Goal: Transaction & Acquisition: Purchase product/service

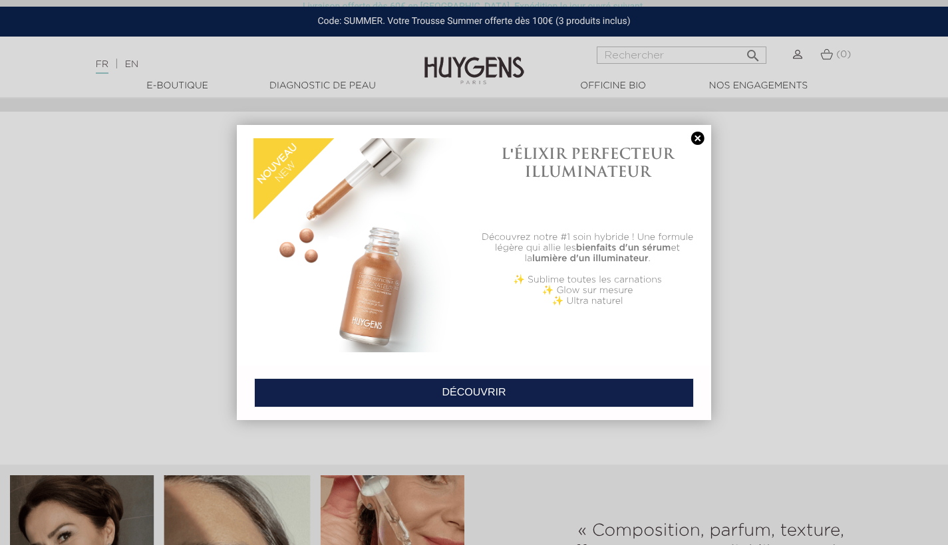
scroll to position [1294, 0]
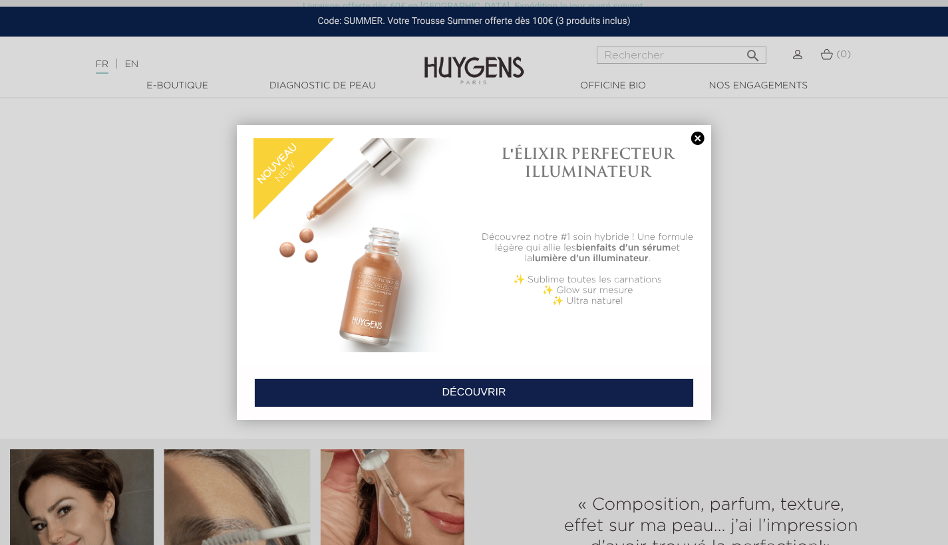
click at [704, 142] on link at bounding box center [697, 139] width 19 height 14
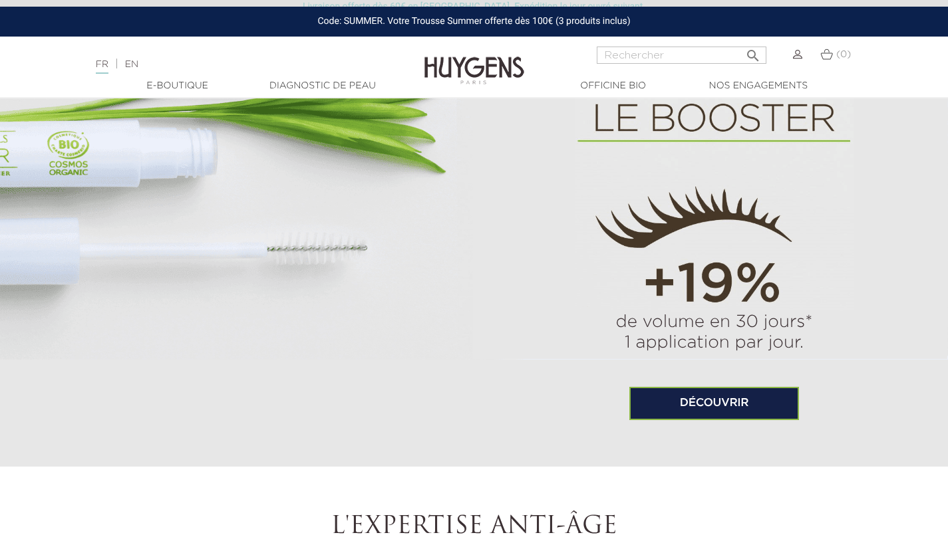
scroll to position [908, 0]
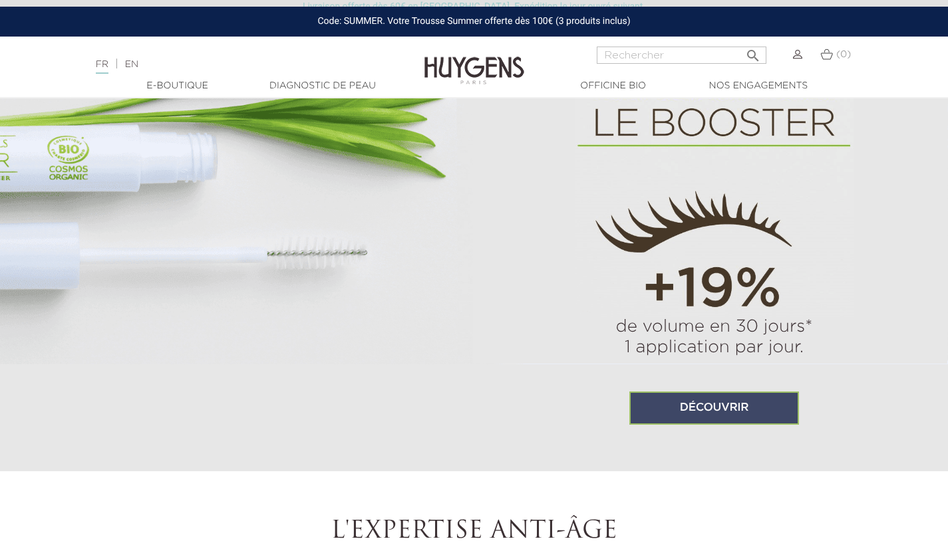
click at [694, 405] on link "Découvrir" at bounding box center [714, 408] width 170 height 33
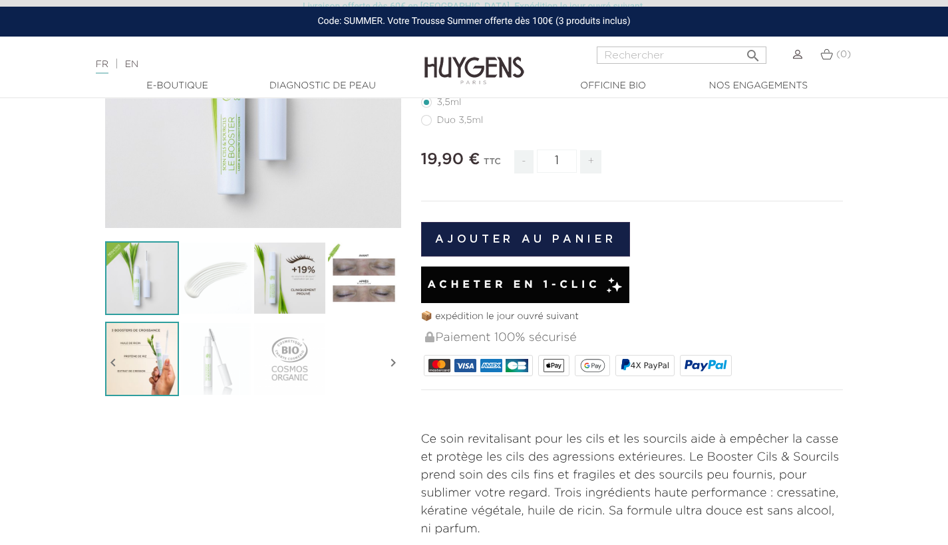
scroll to position [240, 0]
click at [170, 350] on img at bounding box center [142, 359] width 74 height 74
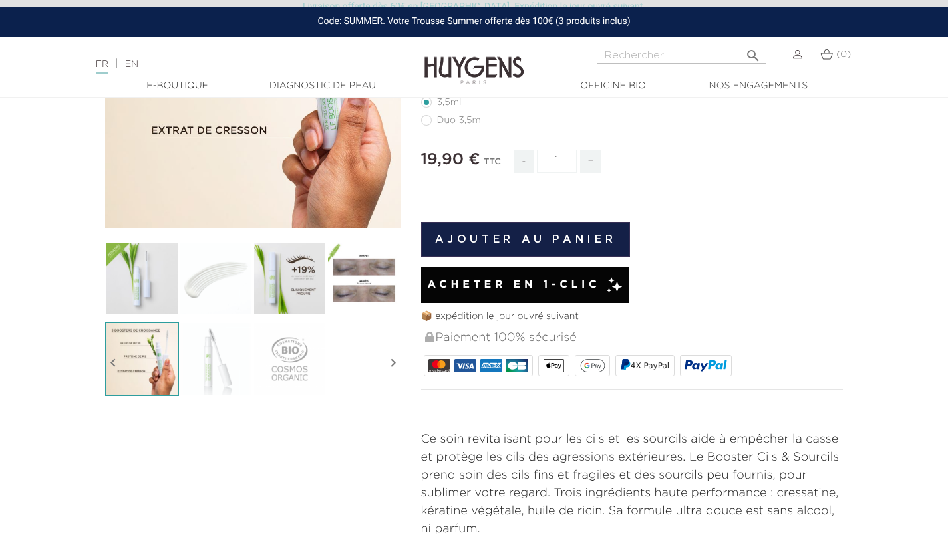
scroll to position [213, 0]
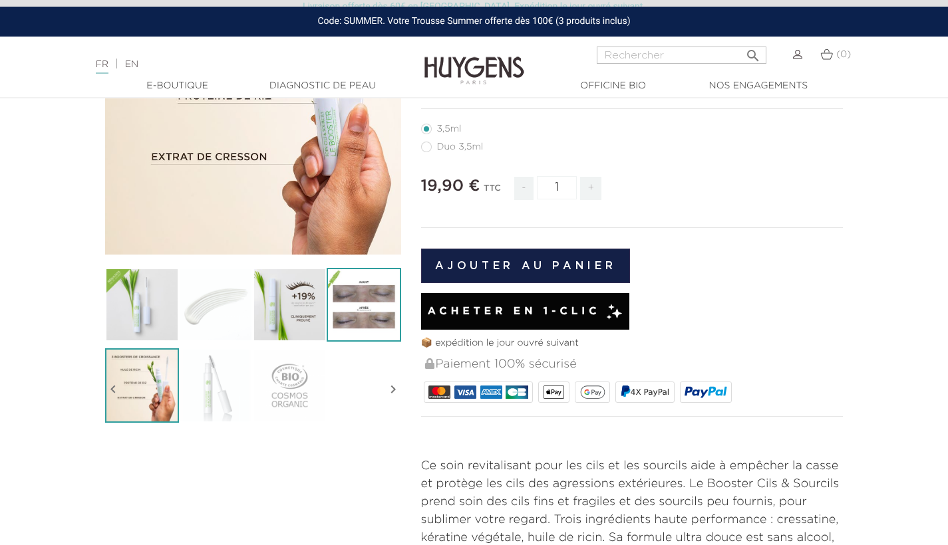
click at [373, 287] on img at bounding box center [364, 305] width 74 height 74
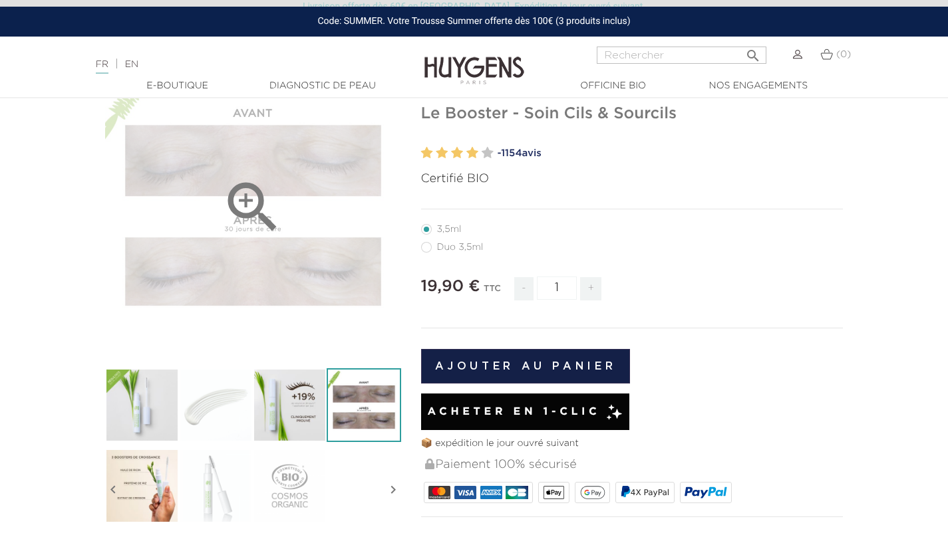
scroll to position [113, 0]
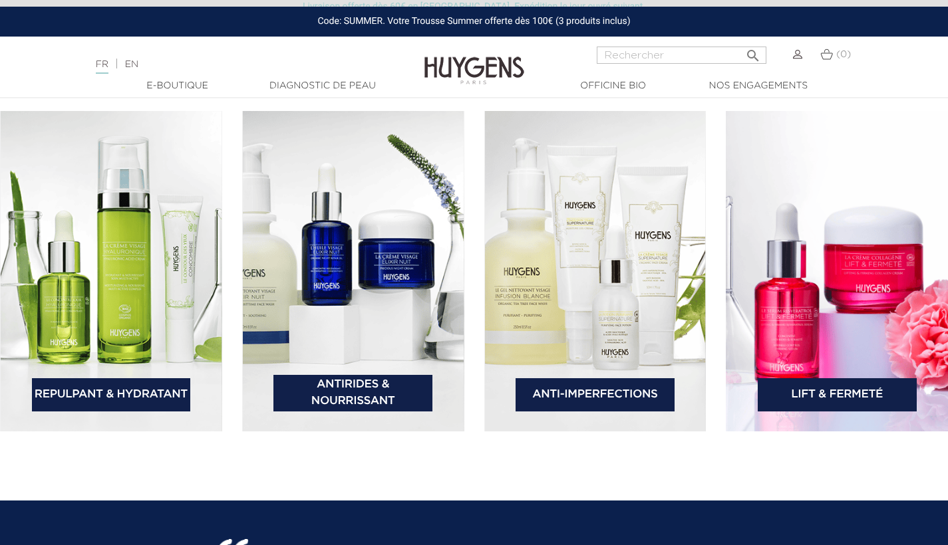
scroll to position [1978, 0]
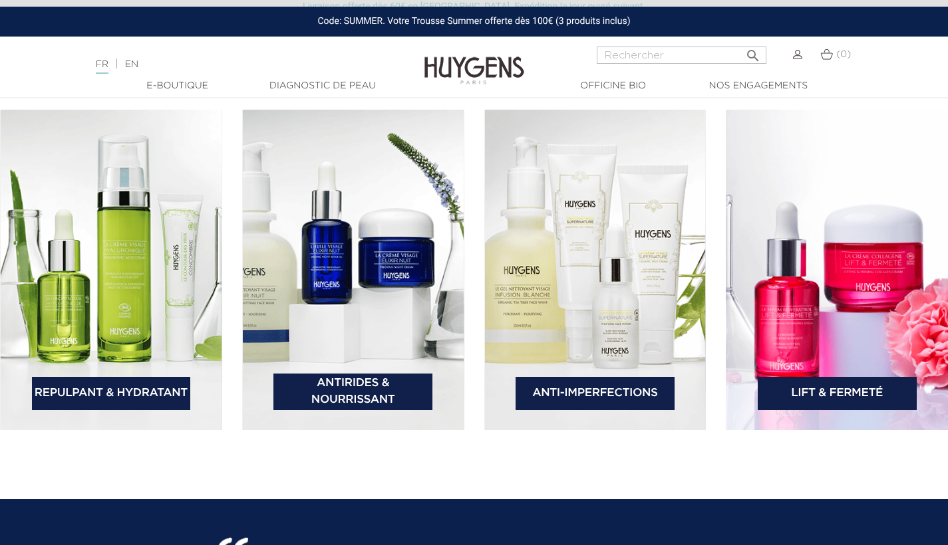
click at [174, 281] on img at bounding box center [111, 270] width 222 height 321
click at [182, 290] on img at bounding box center [111, 270] width 222 height 321
click at [154, 403] on link "Repulpant & Hydratant" at bounding box center [111, 393] width 159 height 33
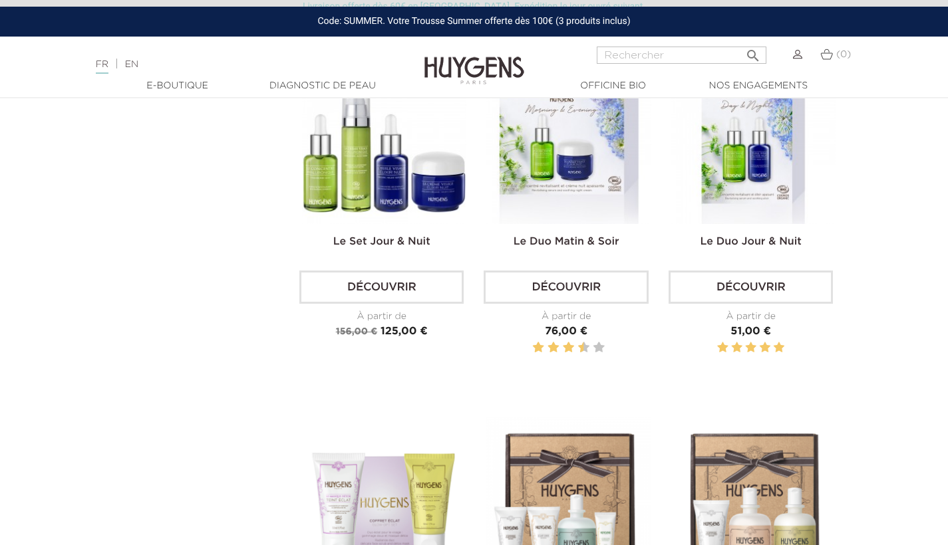
scroll to position [2632, 0]
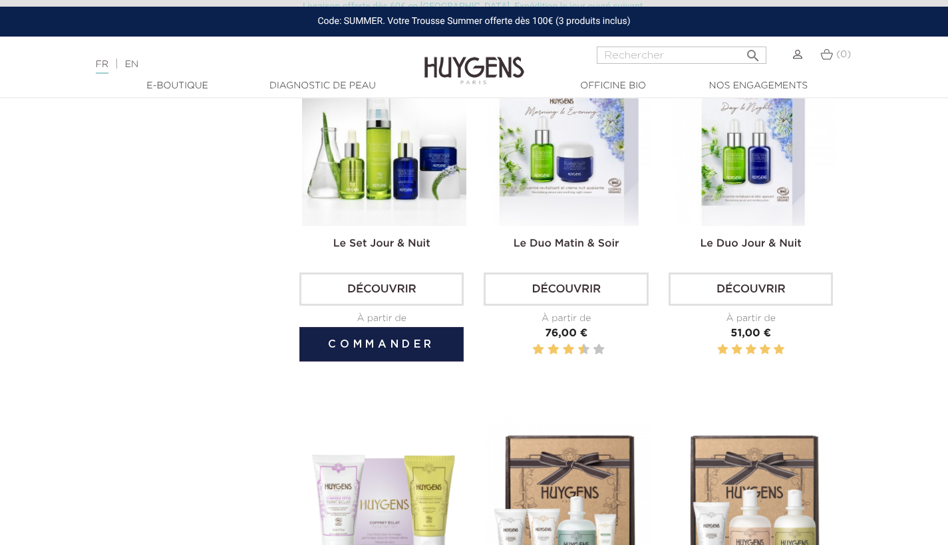
click at [332, 201] on img at bounding box center [384, 144] width 164 height 164
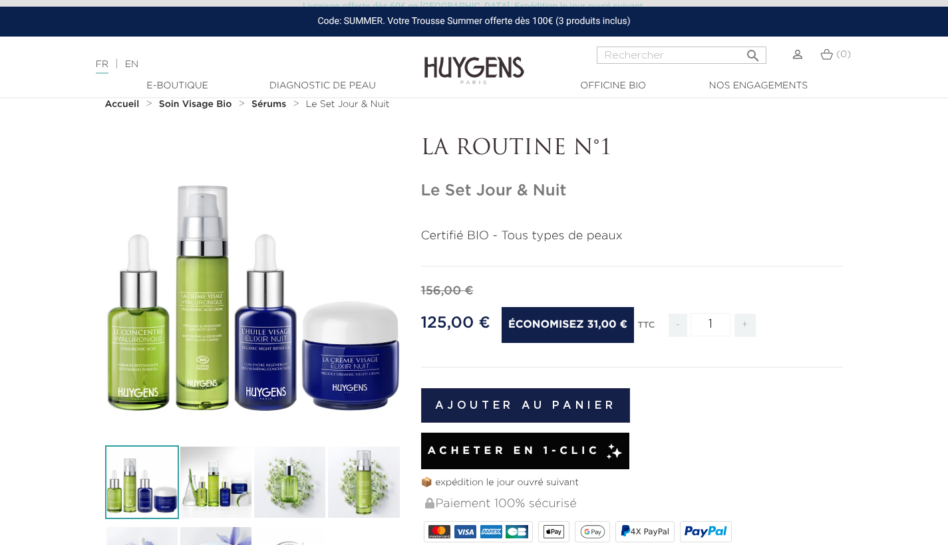
scroll to position [36, 0]
click at [218, 474] on img at bounding box center [216, 483] width 74 height 74
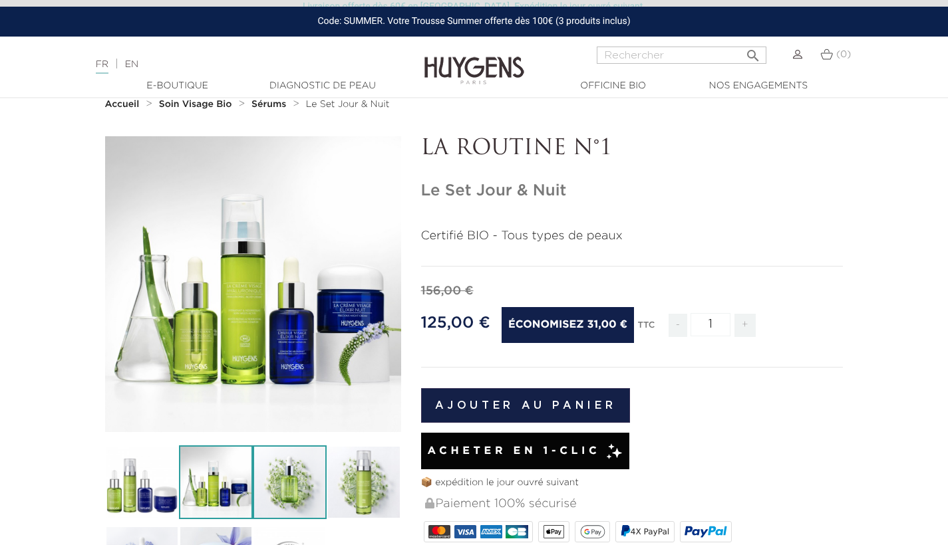
click at [303, 478] on img at bounding box center [290, 483] width 74 height 74
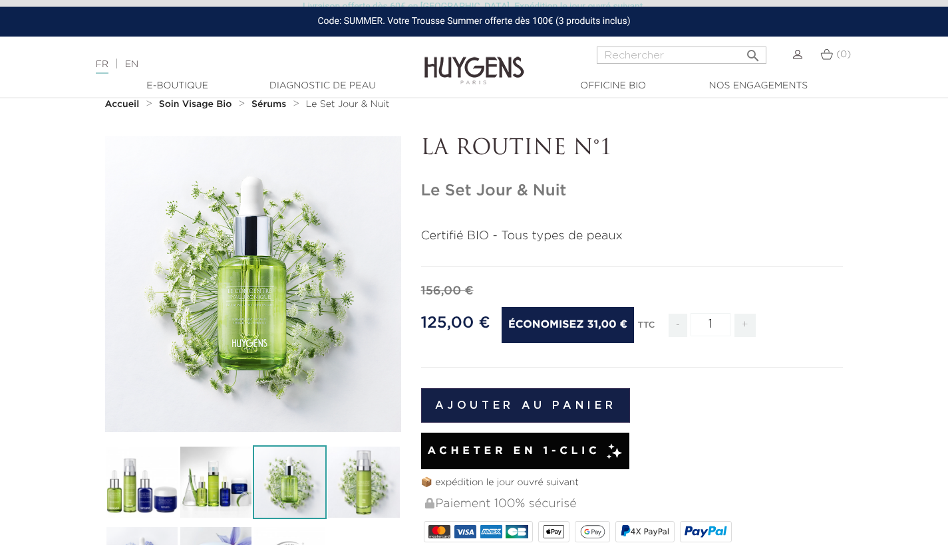
click at [305, 483] on img at bounding box center [290, 483] width 74 height 74
click at [369, 487] on img at bounding box center [364, 483] width 74 height 74
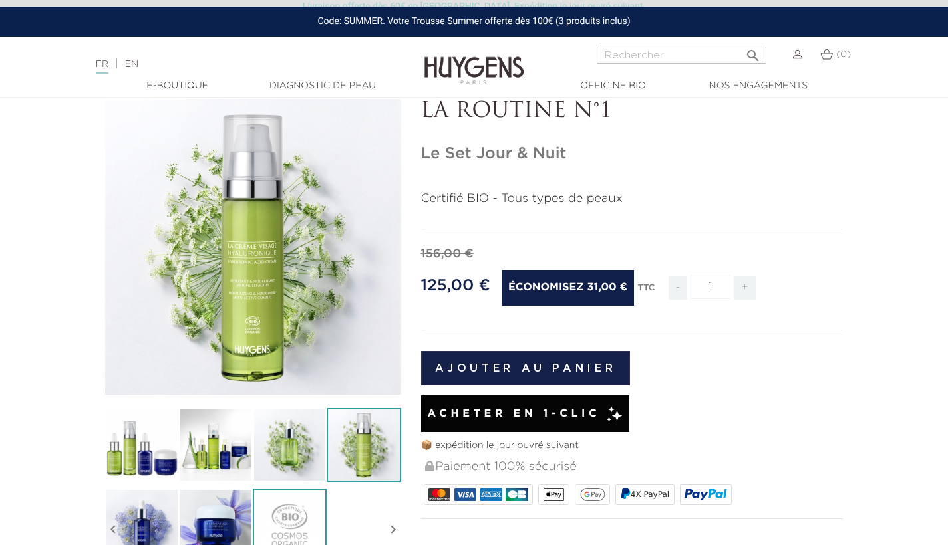
scroll to position [73, 0]
click at [154, 544] on img at bounding box center [142, 526] width 74 height 74
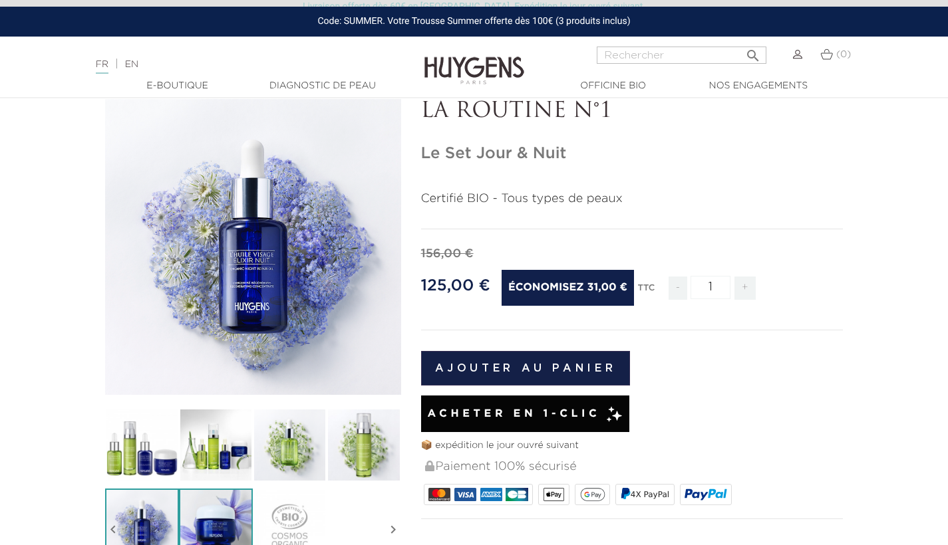
click at [188, 517] on img at bounding box center [216, 526] width 74 height 74
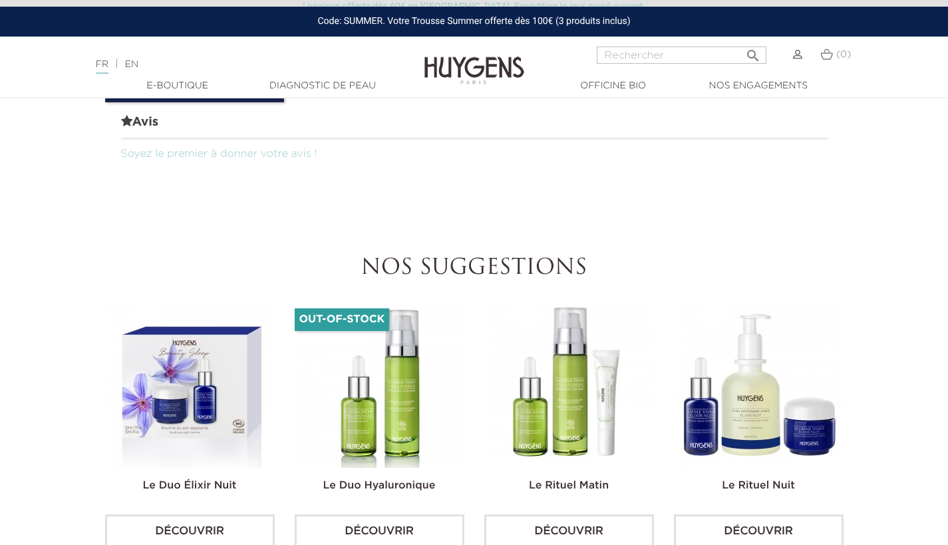
scroll to position [992, 0]
